Goal: Navigation & Orientation: Find specific page/section

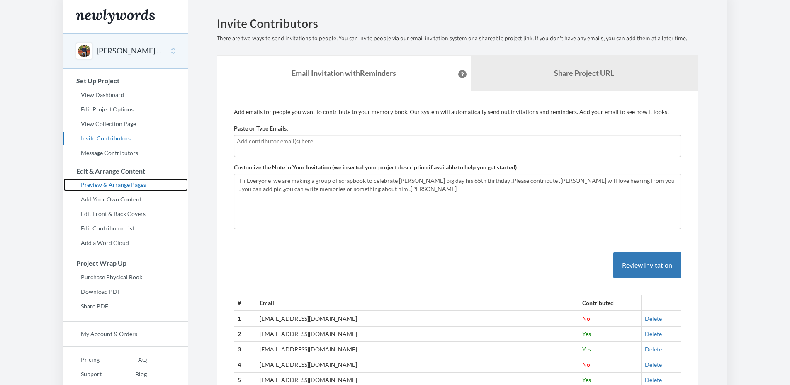
click at [124, 184] on link "Preview & Arrange Pages" at bounding box center [125, 185] width 124 height 12
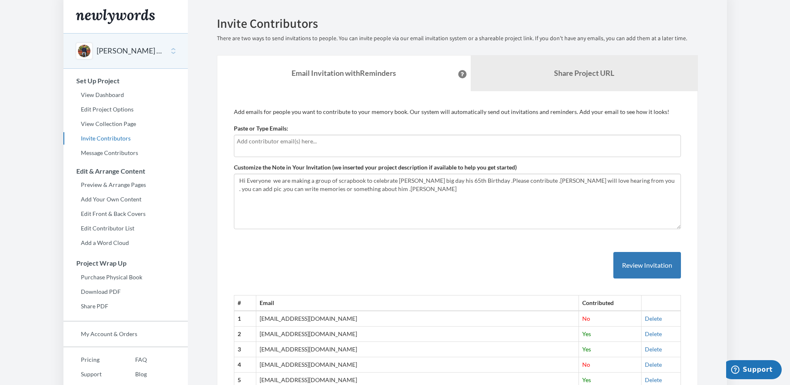
click at [124, 52] on button "[PERSON_NAME] 65th Birthday" at bounding box center [130, 51] width 67 height 11
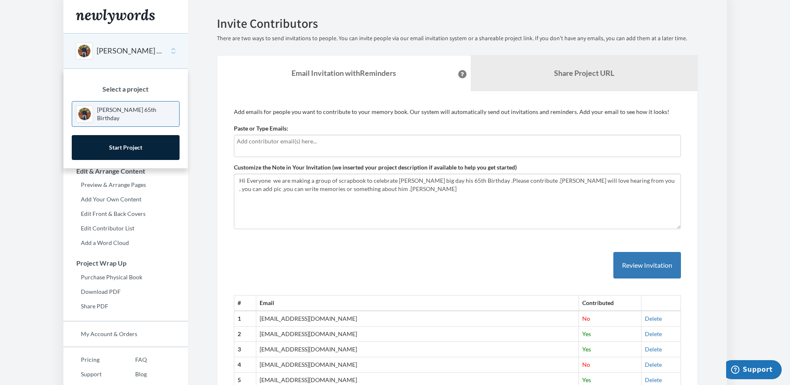
click at [102, 47] on button "[PERSON_NAME] 65th Birthday" at bounding box center [130, 51] width 67 height 11
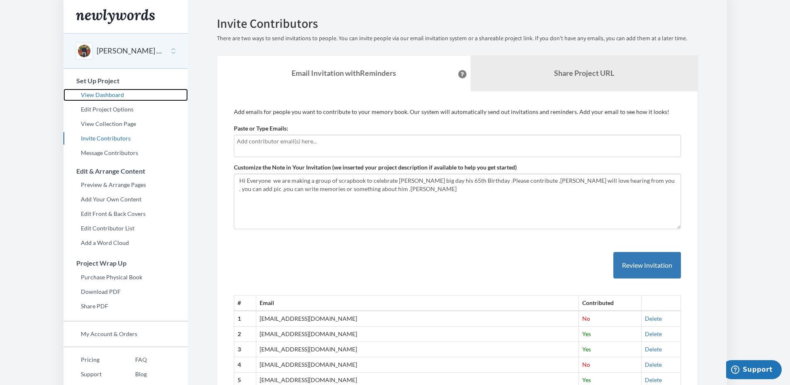
click at [114, 94] on link "View Dashboard" at bounding box center [125, 95] width 124 height 12
